Goal: Information Seeking & Learning: Check status

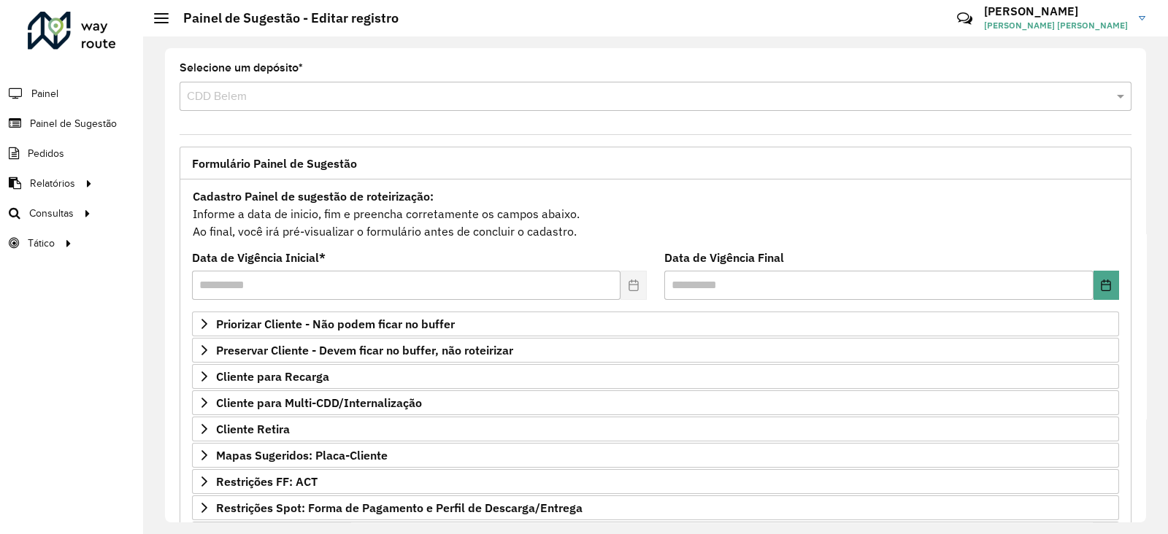
scroll to position [190, 0]
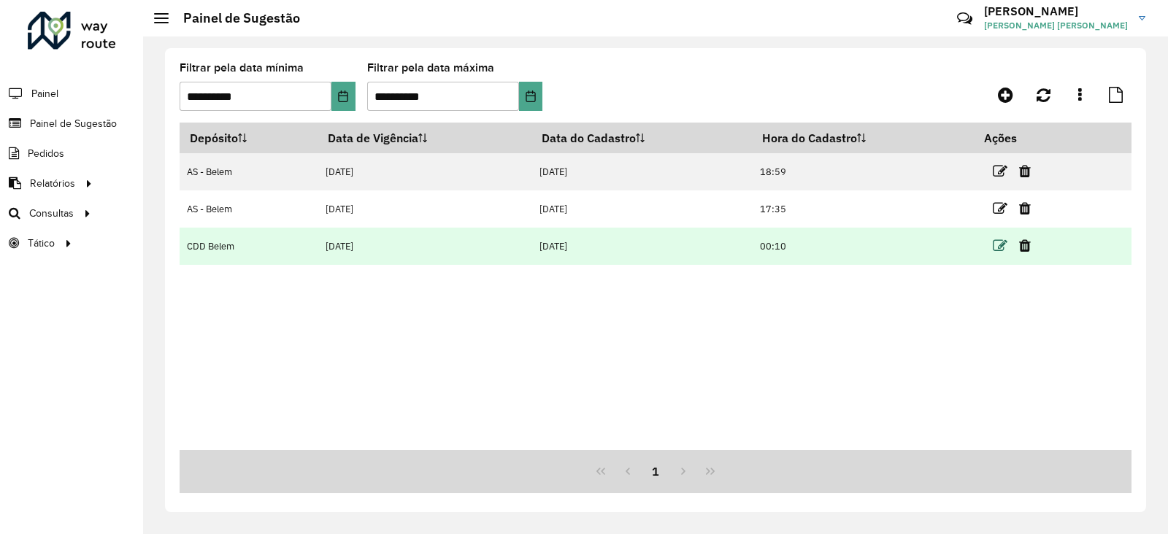
click at [1000, 244] on icon at bounding box center [1000, 246] width 15 height 15
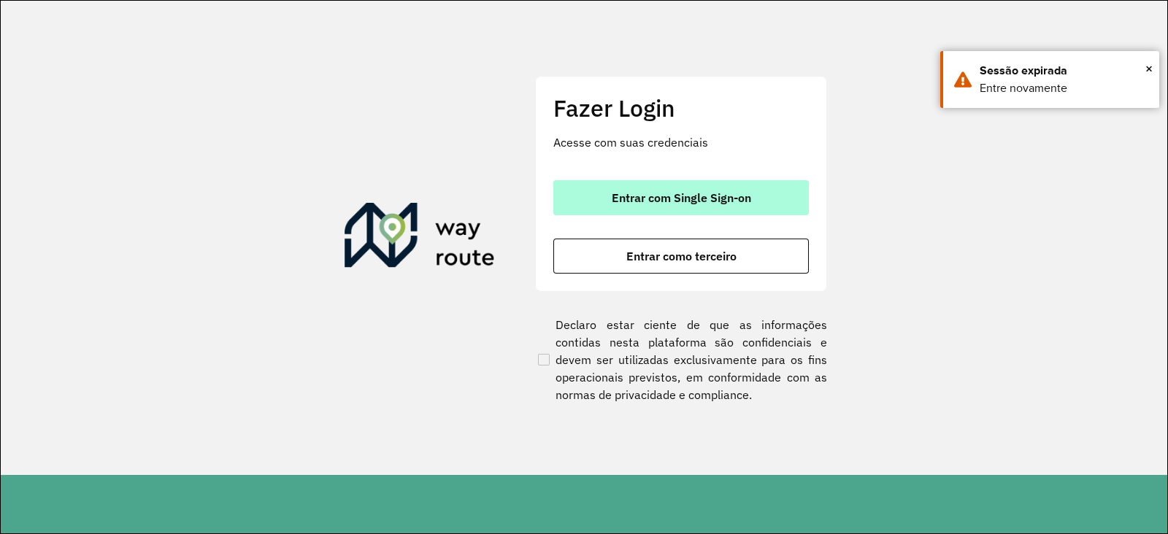
click at [683, 188] on button "Entrar com Single Sign-on" at bounding box center [680, 197] width 255 height 35
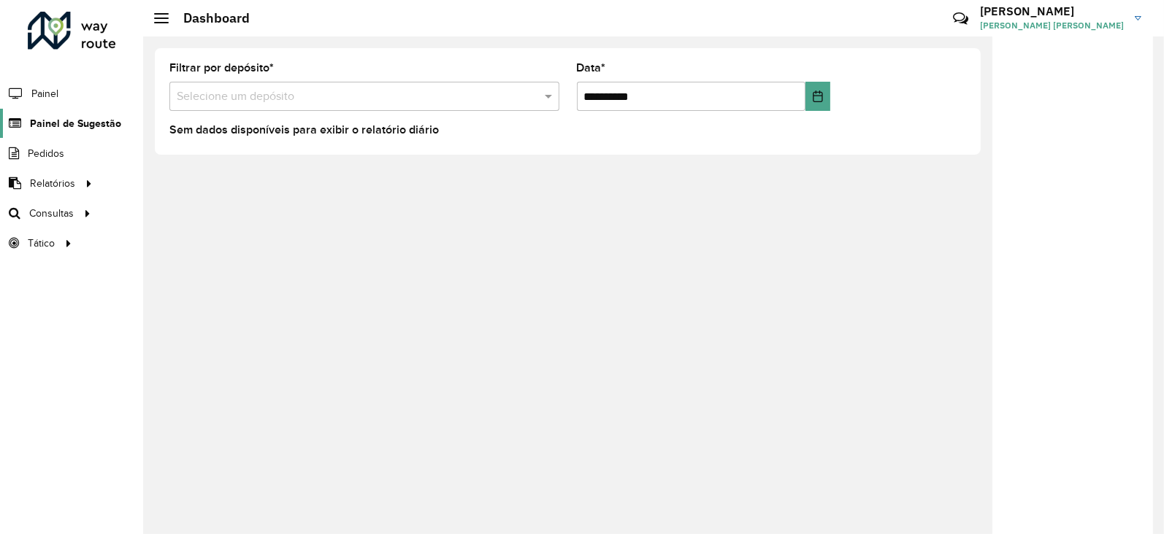
click at [26, 124] on icon at bounding box center [13, 124] width 27 height 12
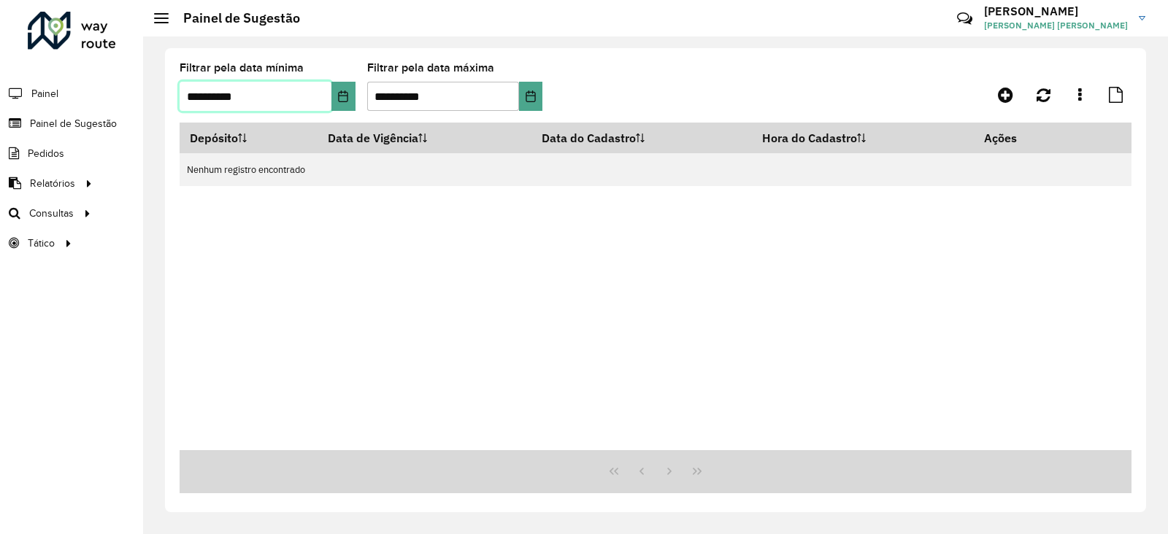
click at [197, 95] on input "**********" at bounding box center [256, 96] width 152 height 29
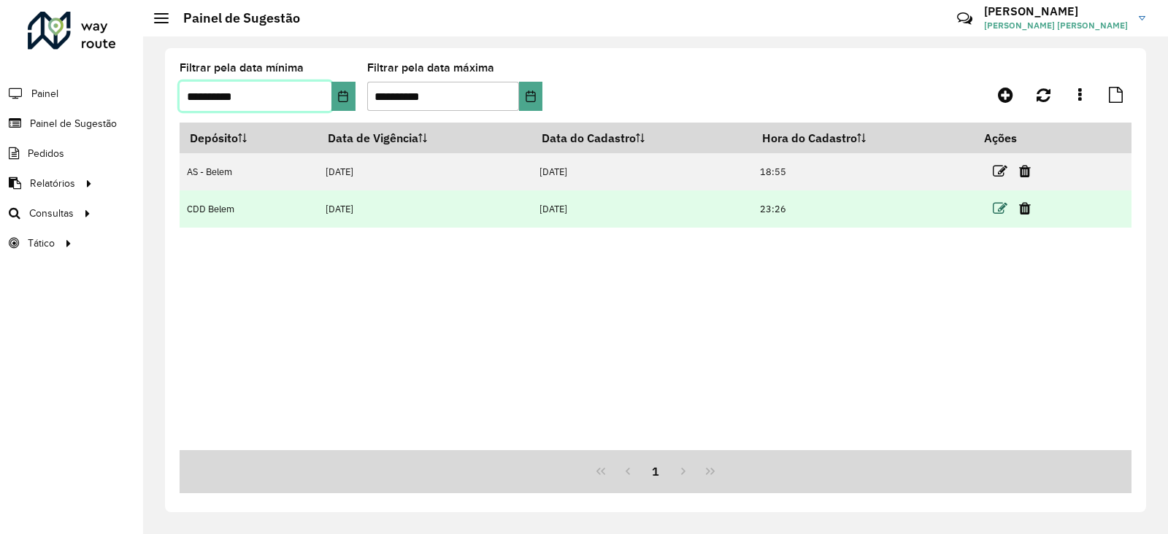
type input "**********"
click at [1002, 204] on icon at bounding box center [1000, 208] width 15 height 15
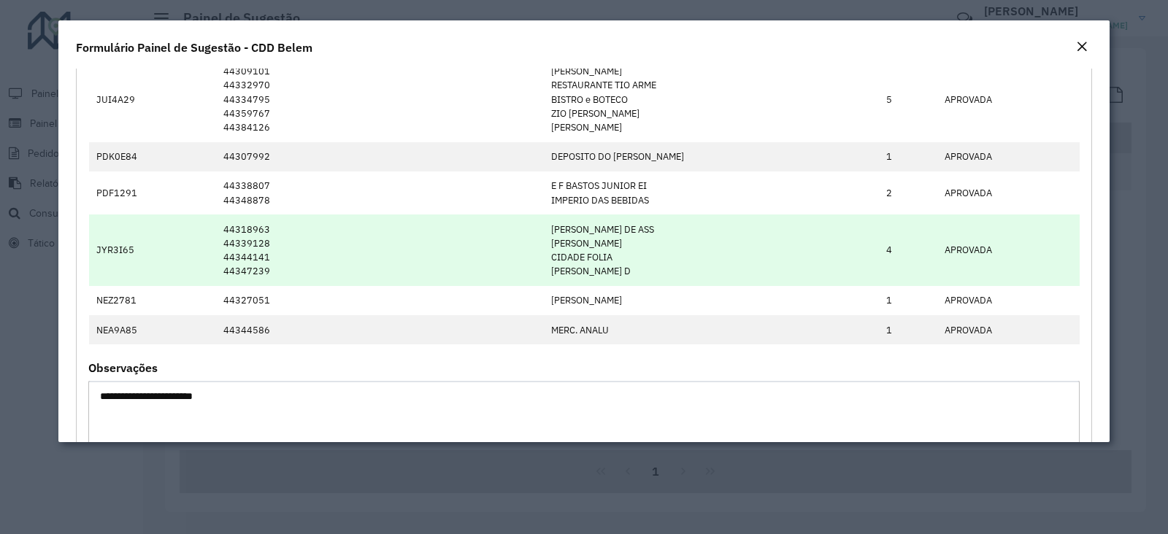
scroll to position [1642, 0]
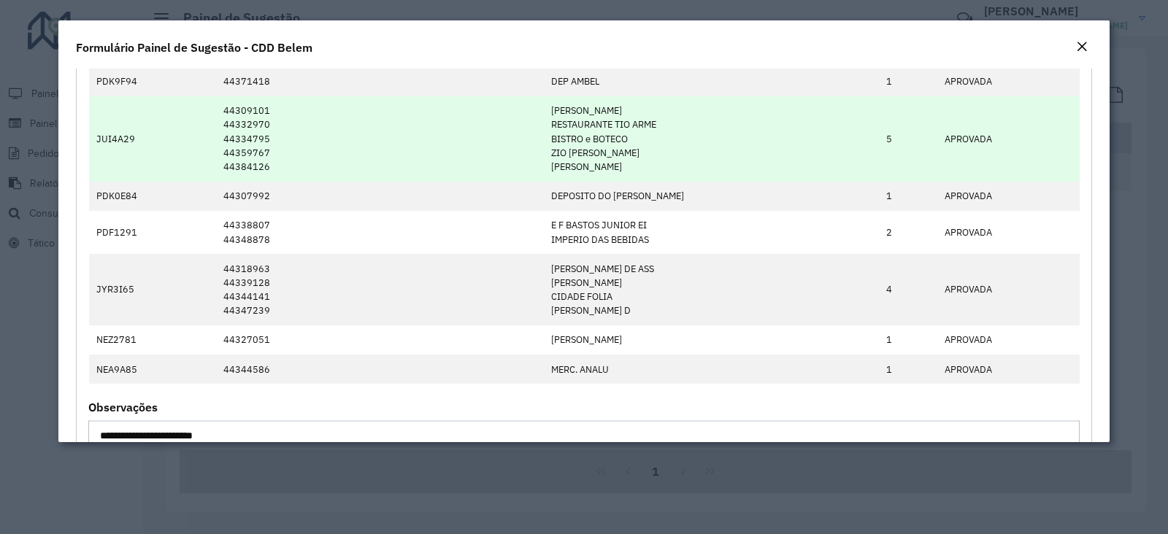
click at [879, 131] on td "5" at bounding box center [908, 138] width 58 height 85
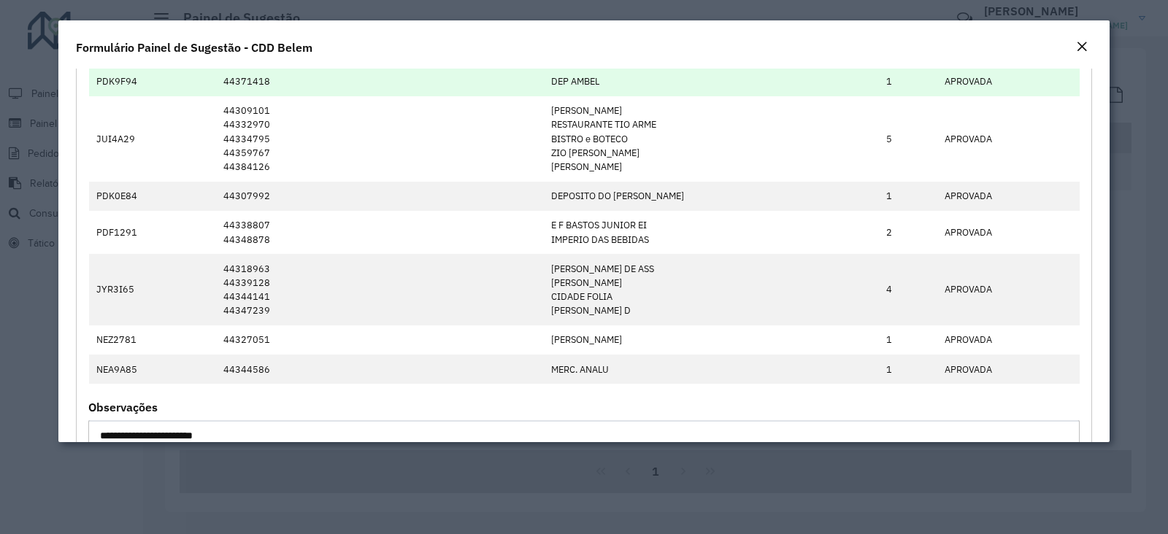
click at [114, 78] on td "PDK9F94" at bounding box center [152, 81] width 127 height 29
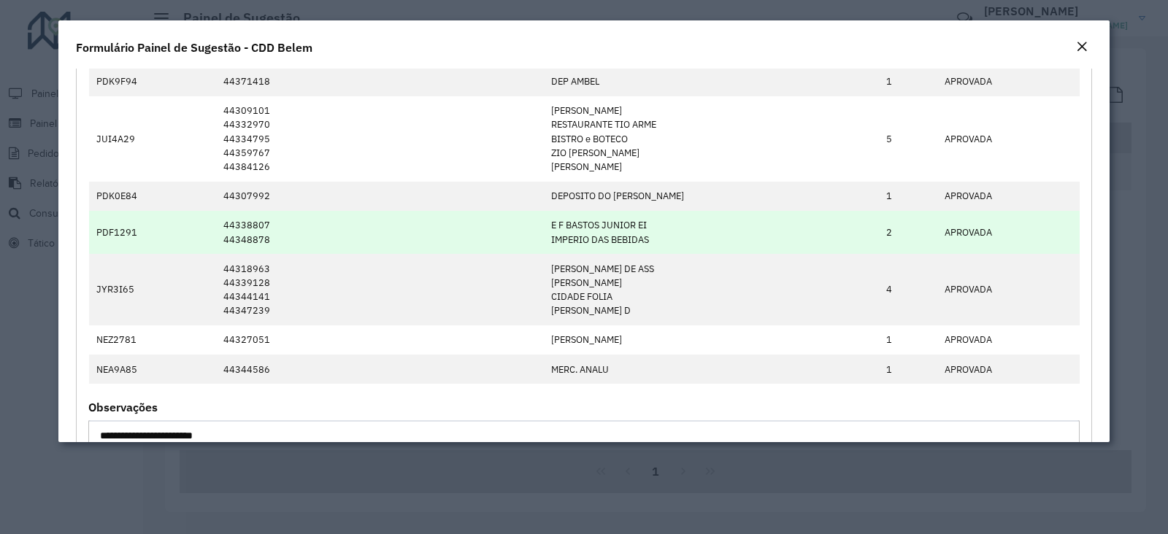
click at [606, 246] on td "[PERSON_NAME] JUNIOR [PERSON_NAME] DAS BEBIDAS" at bounding box center [711, 232] width 335 height 43
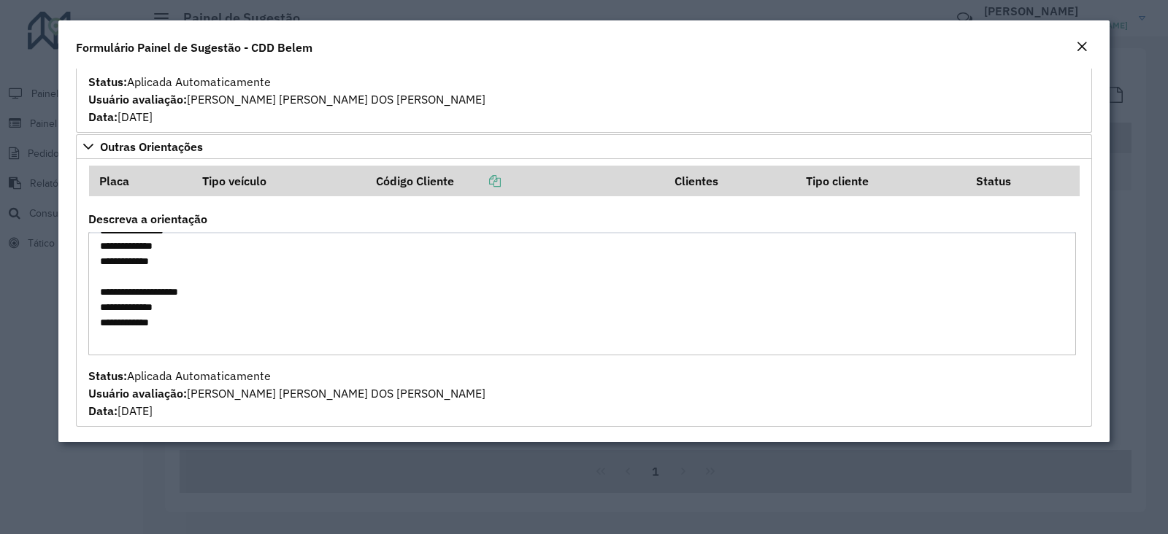
scroll to position [295, 0]
